Goal: Transaction & Acquisition: Book appointment/travel/reservation

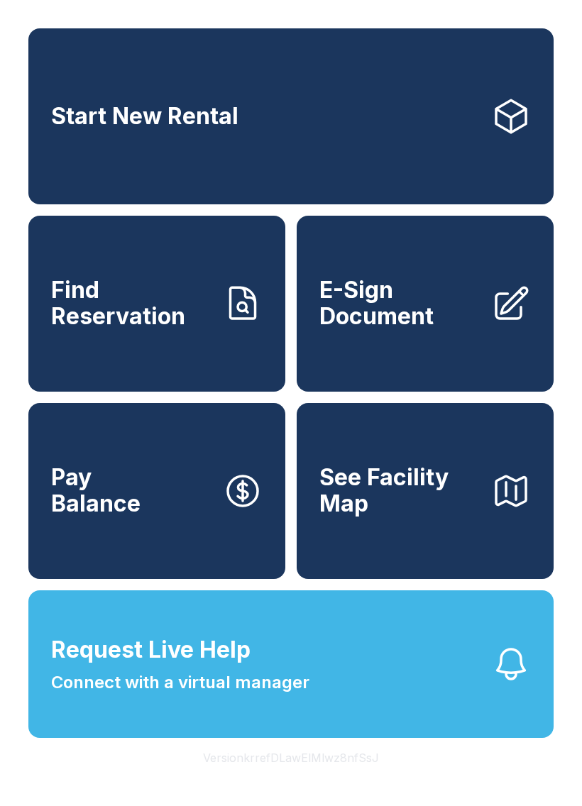
click at [248, 778] on button "Version krrefDLawElMlwz8nfSsJ" at bounding box center [291, 758] width 199 height 40
click at [510, 103] on icon at bounding box center [511, 116] width 40 height 40
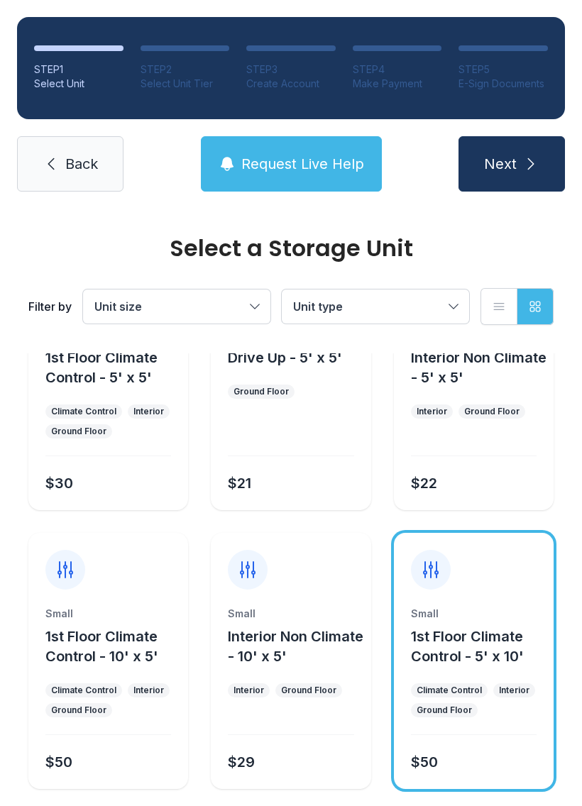
scroll to position [169, 0]
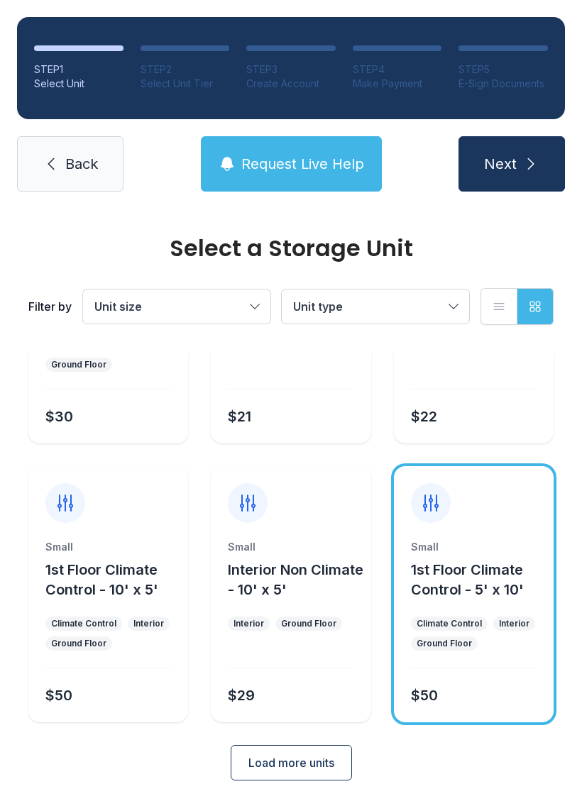
click at [27, 175] on link "Back" at bounding box center [70, 163] width 106 height 55
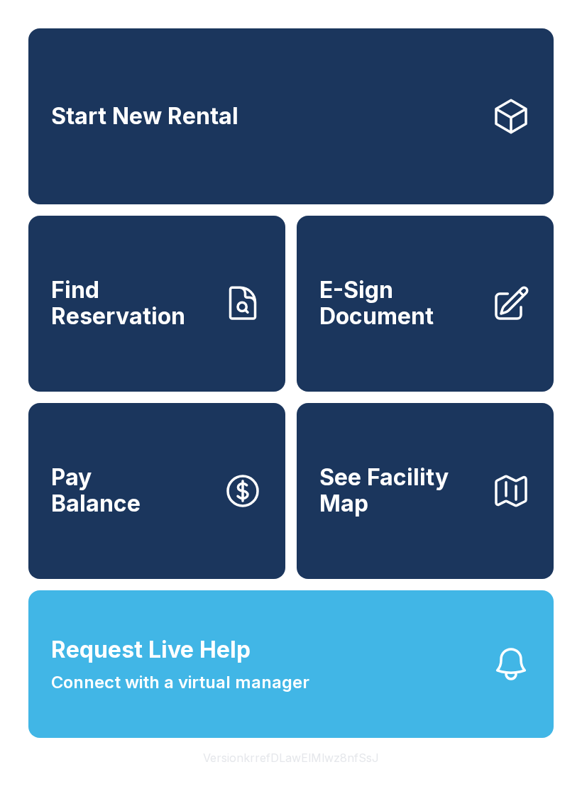
click at [570, 787] on div "Start New Rental Find Reservation E-Sign Document Pay Balance See Facility Map …" at bounding box center [291, 403] width 582 height 806
click at [121, 785] on div "Start New Rental Find Reservation E-Sign Document Pay Balance See Facility Map …" at bounding box center [291, 403] width 582 height 806
click at [565, 805] on div "Start New Rental Find Reservation E-Sign Document Pay Balance See Facility Map …" at bounding box center [291, 403] width 582 height 806
click at [517, 29] on link "Start New Rental" at bounding box center [290, 116] width 525 height 176
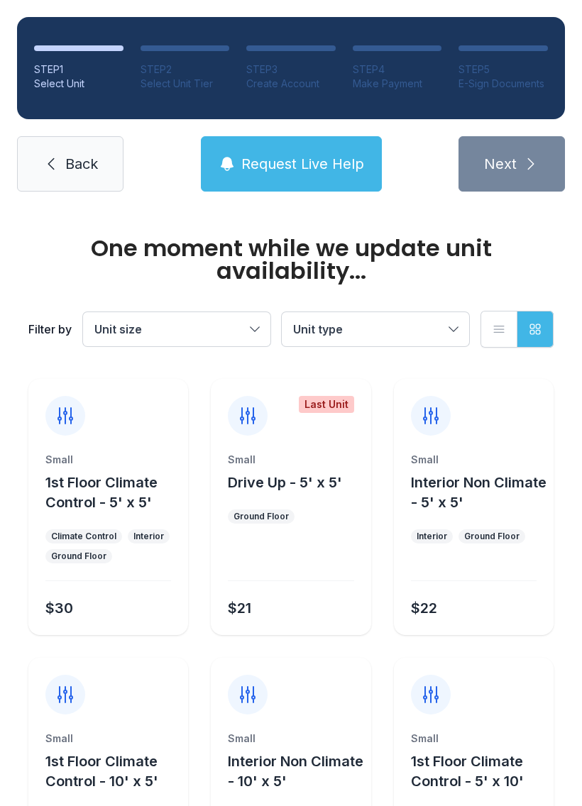
click at [167, 6] on div "STEP 1 Select Unit STEP 2 Select Unit Tier STEP 3 Create Account STEP 4 Make Pa…" at bounding box center [291, 104] width 582 height 209
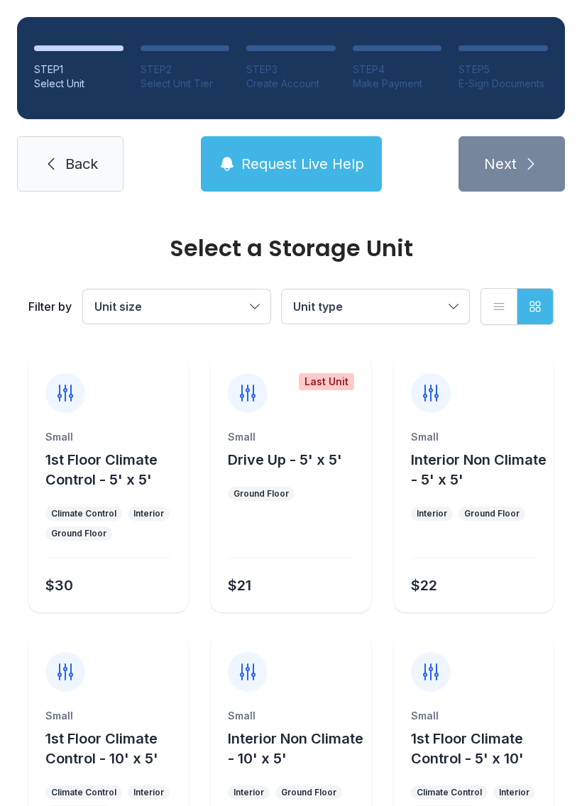
click at [48, 176] on link "Back" at bounding box center [70, 163] width 106 height 55
